Goal: Navigation & Orientation: Find specific page/section

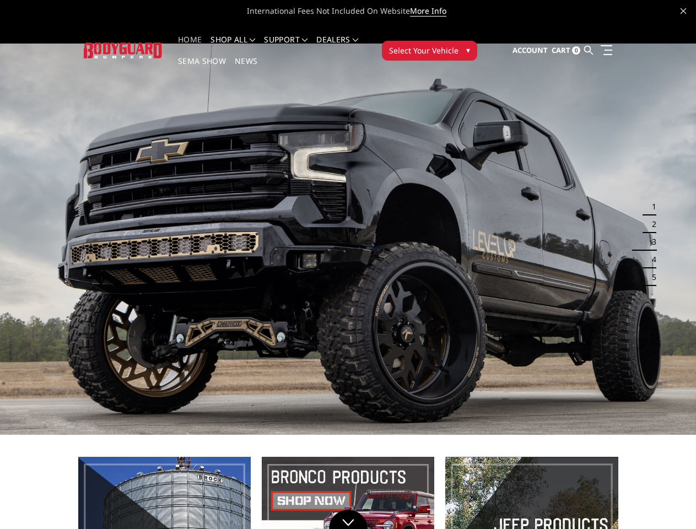
click at [296, 40] on li "Support FAQ Install Instructions Shipping Warranty Terms & Conditions Cancellat…" at bounding box center [285, 46] width 52 height 21
click at [296, 46] on li "Support FAQ Install Instructions Shipping Warranty Terms & Conditions Cancellat…" at bounding box center [285, 46] width 52 height 21
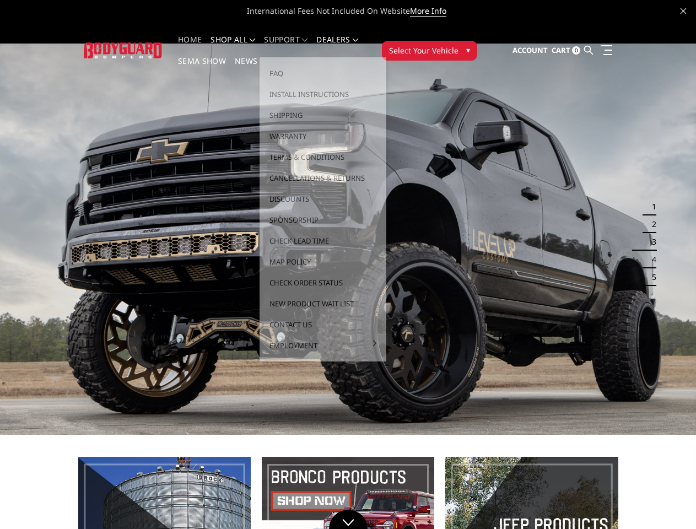
click at [458, 45] on span "Select Your Vehicle" at bounding box center [423, 51] width 69 height 12
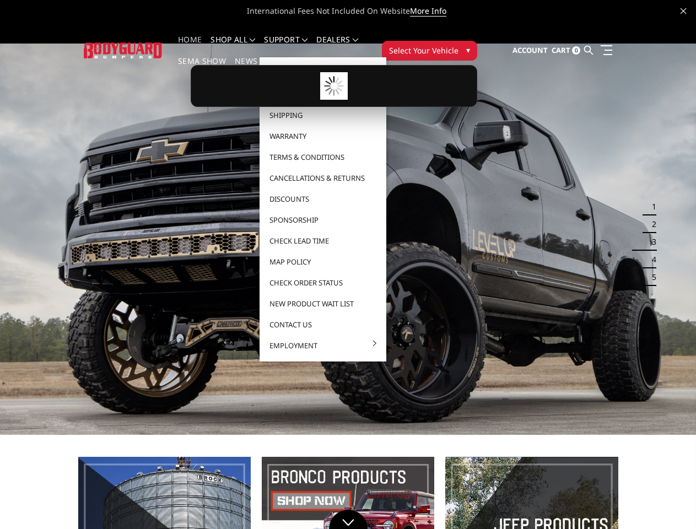
click at [458, 45] on span "Select Your Vehicle" at bounding box center [423, 51] width 69 height 12
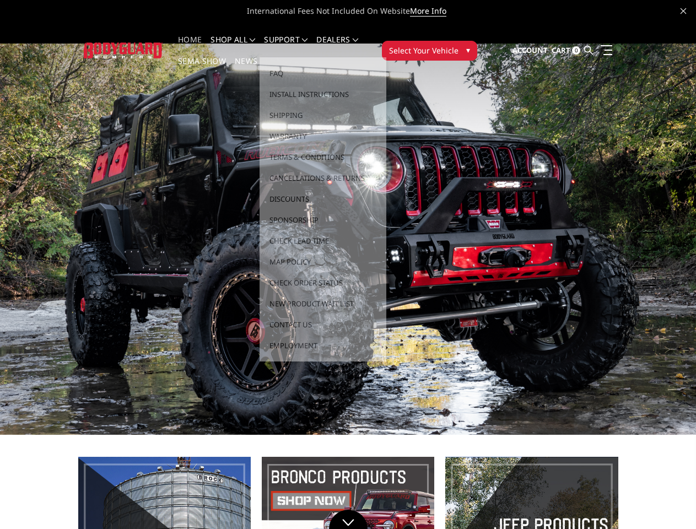
click at [647, 198] on button "1" at bounding box center [650, 207] width 11 height 18
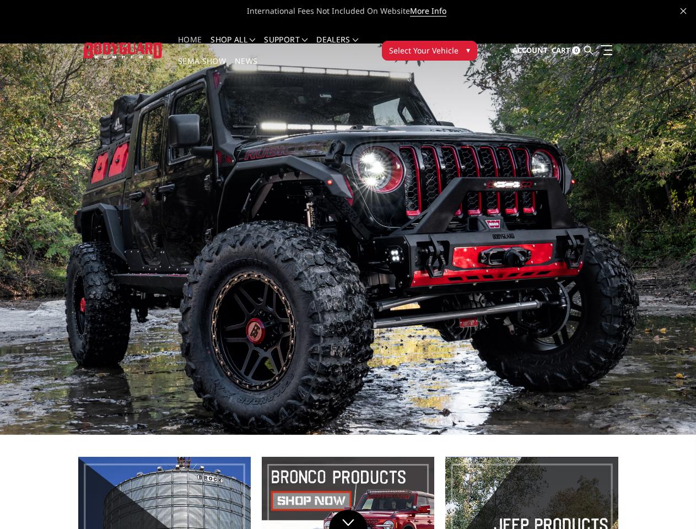
click at [650, 198] on button "1" at bounding box center [650, 207] width 11 height 18
click at [647, 215] on button "2" at bounding box center [650, 224] width 11 height 18
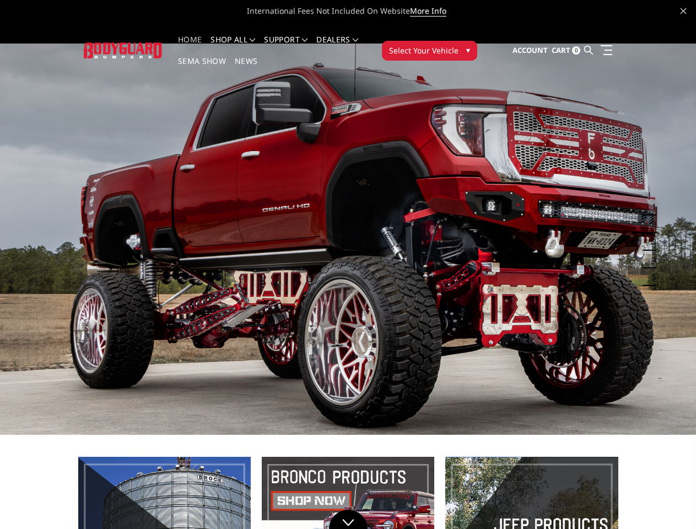
click at [650, 215] on button "2" at bounding box center [650, 224] width 11 height 18
click at [647, 233] on button "3" at bounding box center [650, 242] width 11 height 18
click at [650, 233] on button "3" at bounding box center [650, 242] width 11 height 18
